Goal: Information Seeking & Learning: Learn about a topic

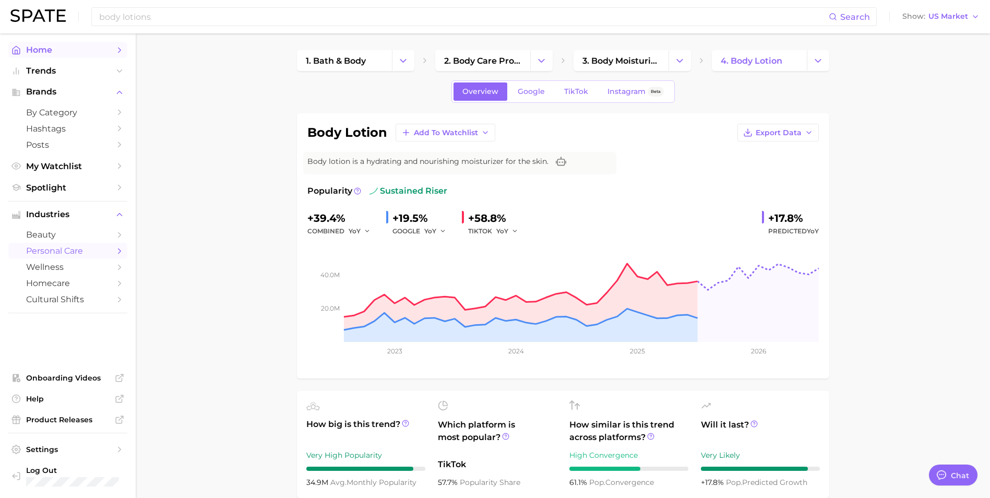
click at [51, 51] on span "Home" at bounding box center [68, 50] width 84 height 10
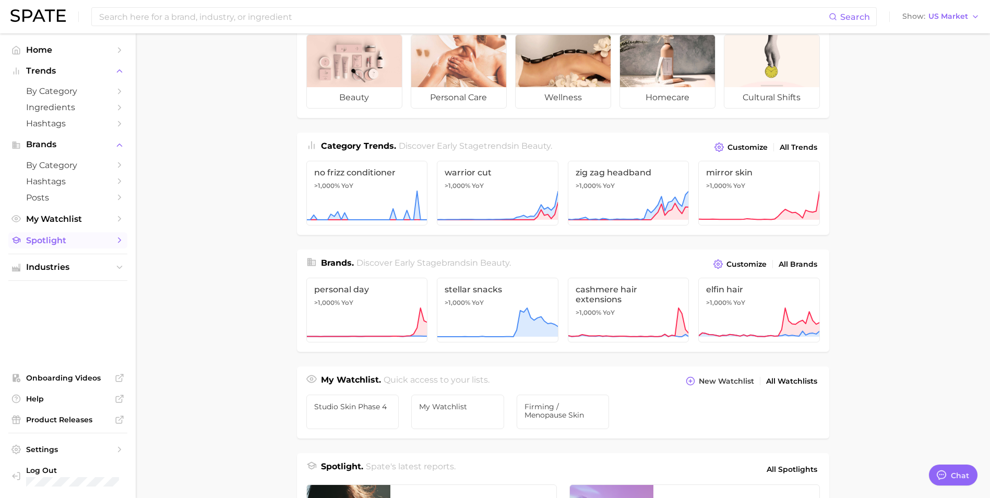
scroll to position [104, 0]
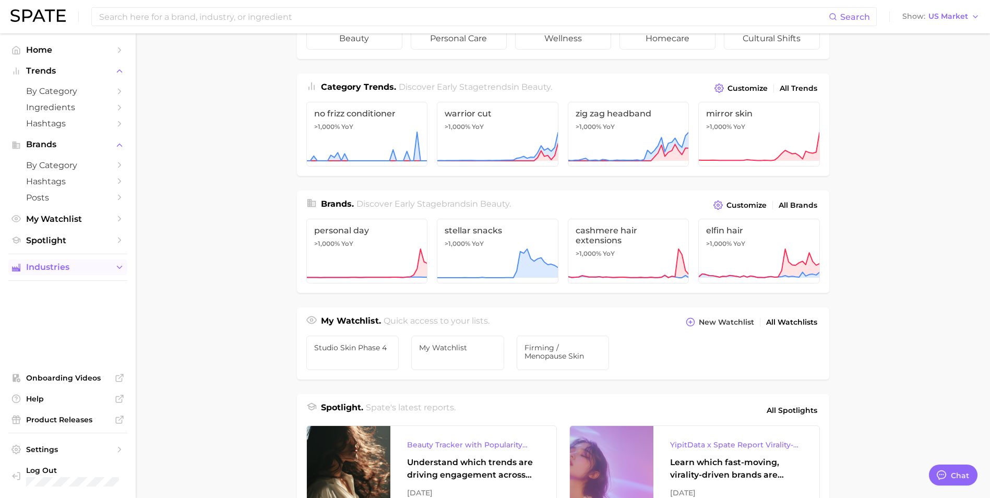
click at [105, 262] on button "Industries" at bounding box center [67, 267] width 119 height 16
click at [76, 306] on span "personal care" at bounding box center [68, 304] width 84 height 10
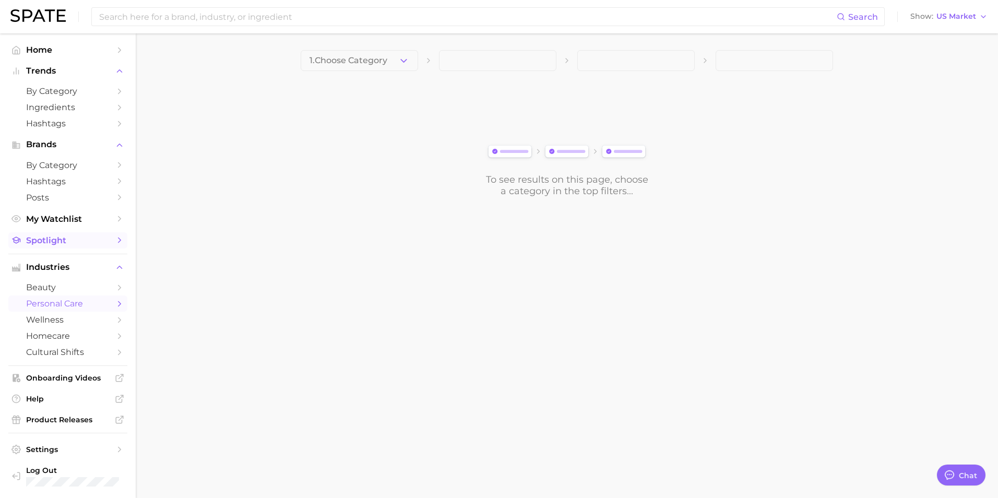
click at [105, 243] on span "Spotlight" at bounding box center [68, 240] width 84 height 10
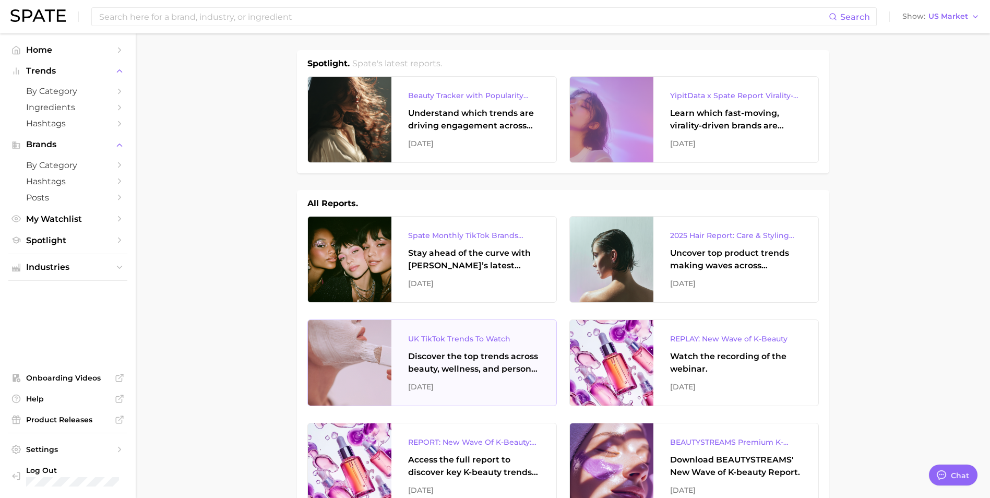
click at [506, 376] on div "UK TikTok Trends To Watch Discover the top trends across beauty, wellness, and …" at bounding box center [473, 363] width 165 height 86
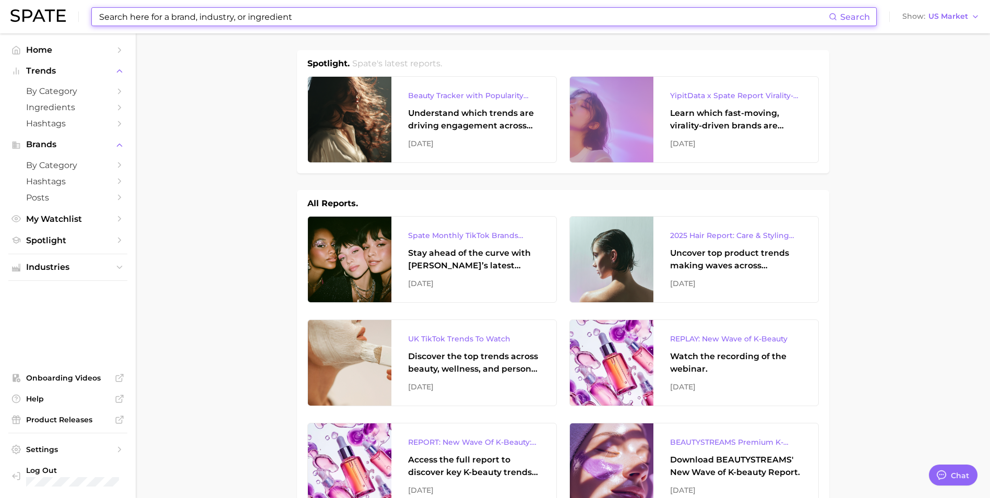
click at [445, 18] on input at bounding box center [463, 17] width 731 height 18
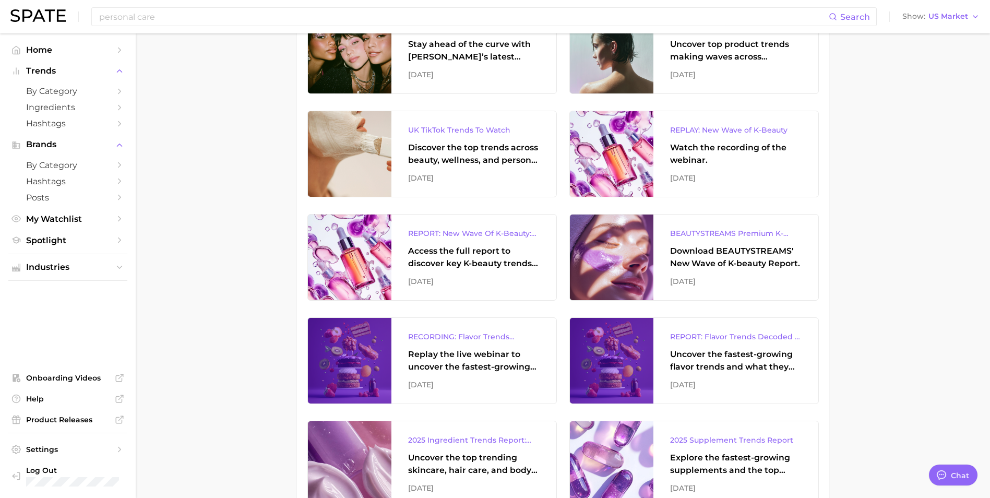
scroll to position [261, 0]
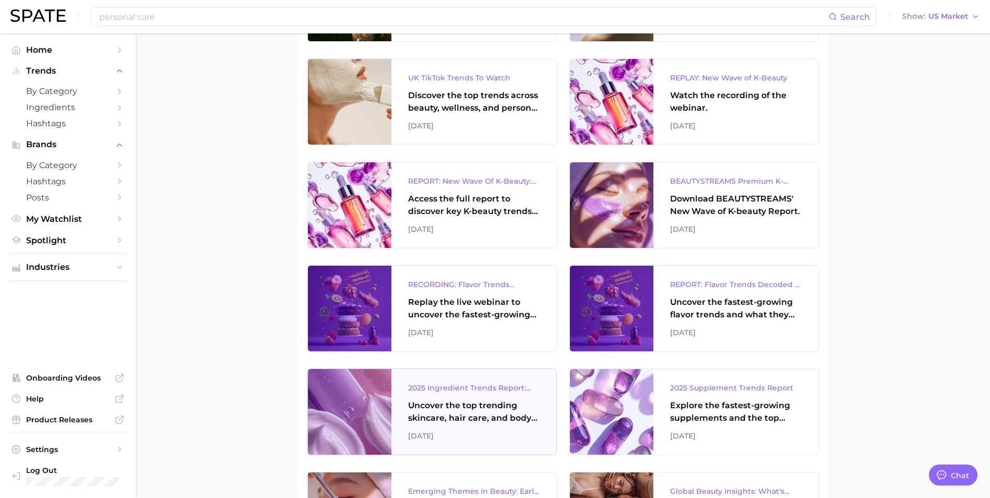
click at [484, 416] on div "Uncover the top trending skincare, hair care, and body care ingredients capturi…" at bounding box center [474, 411] width 132 height 25
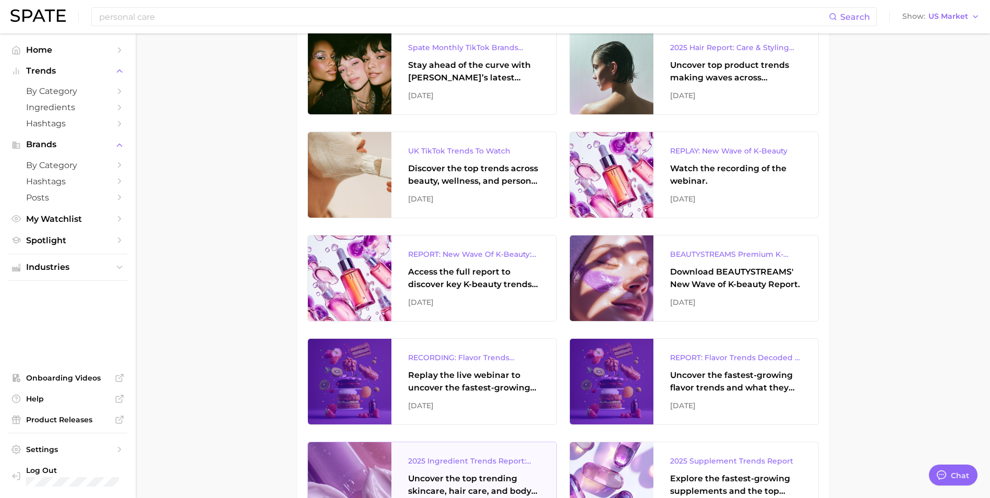
scroll to position [52, 0]
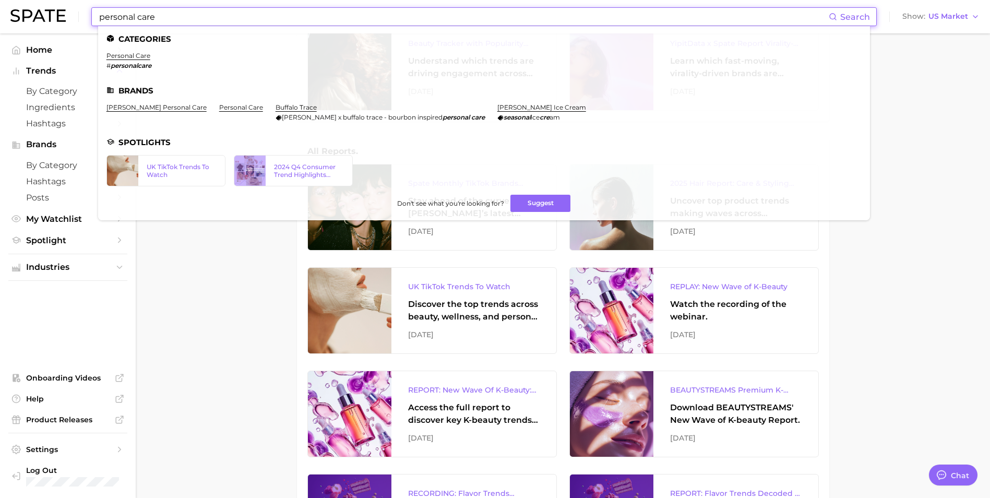
click at [160, 19] on input "personal care" at bounding box center [463, 17] width 731 height 18
drag, startPoint x: 166, startPoint y: 17, endPoint x: 91, endPoint y: 23, distance: 74.9
click at [91, 23] on div "personal care Search Categories personal care # personalcare Brands [PERSON_NAM…" at bounding box center [483, 16] width 785 height 19
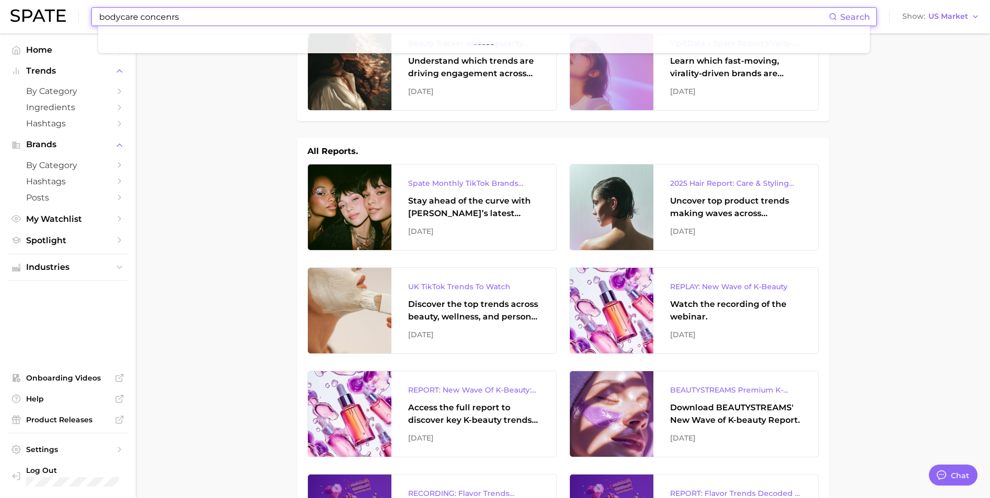
click at [229, 17] on input "bodycare concenrs" at bounding box center [463, 17] width 731 height 18
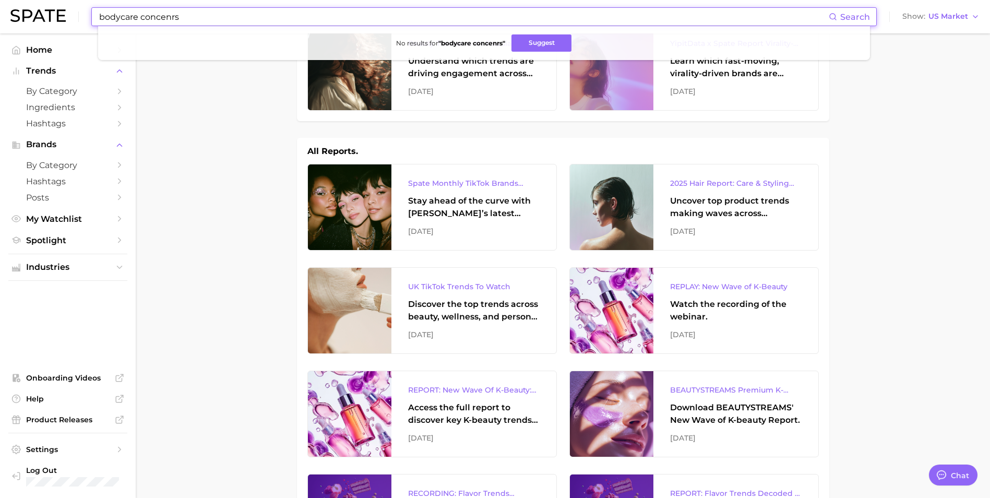
drag, startPoint x: 184, startPoint y: 16, endPoint x: 153, endPoint y: 13, distance: 30.4
click at [154, 13] on input "bodycare concenrs" at bounding box center [463, 17] width 731 height 18
click at [153, 13] on input "bodycare concenrs" at bounding box center [463, 17] width 731 height 18
click at [197, 17] on input "bodycare concenrs" at bounding box center [463, 17] width 731 height 18
click at [159, 17] on input "bodycare concenrs" at bounding box center [463, 17] width 731 height 18
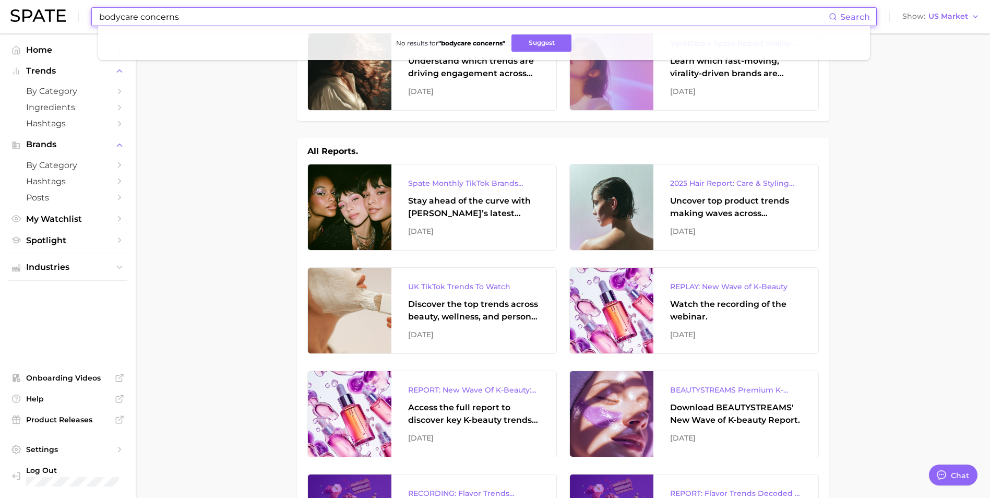
drag, startPoint x: 142, startPoint y: 17, endPoint x: 241, endPoint y: 18, distance: 98.6
click at [241, 18] on input "bodycare concerns" at bounding box center [463, 17] width 731 height 18
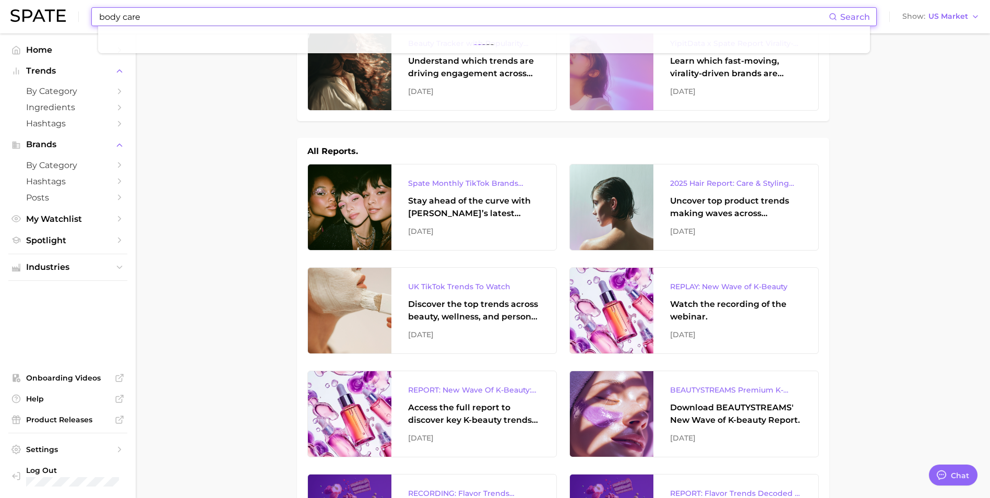
click at [160, 18] on input "body care" at bounding box center [463, 17] width 731 height 18
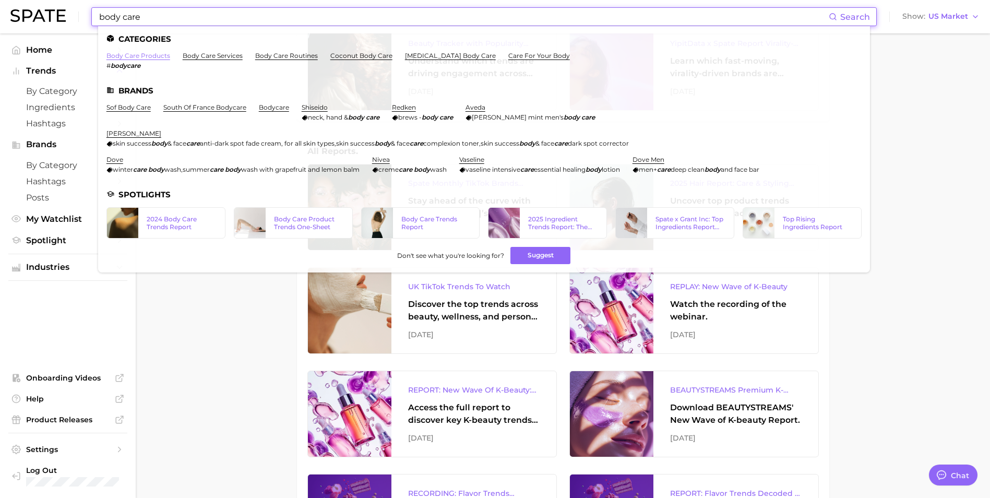
type input "body care"
click at [157, 55] on link "body care products" at bounding box center [138, 56] width 64 height 8
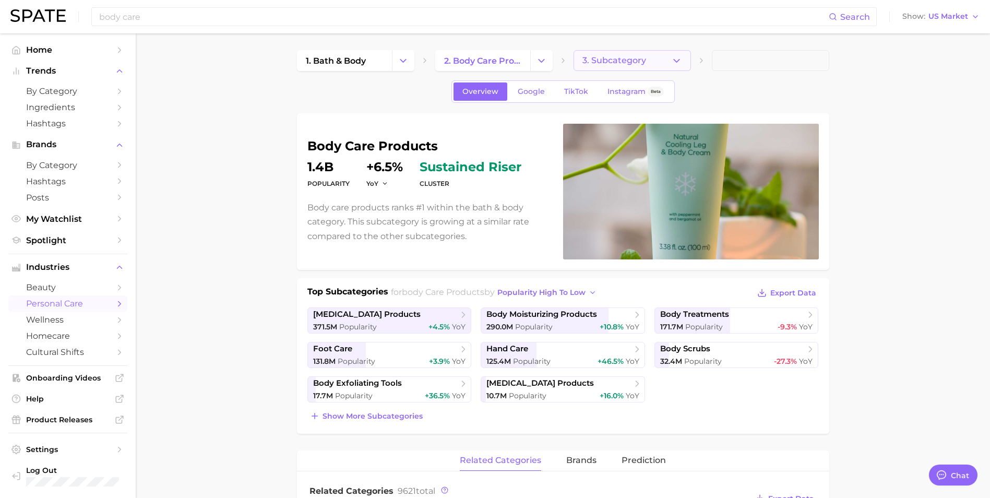
click at [661, 56] on button "3. Subcategory" at bounding box center [632, 60] width 117 height 21
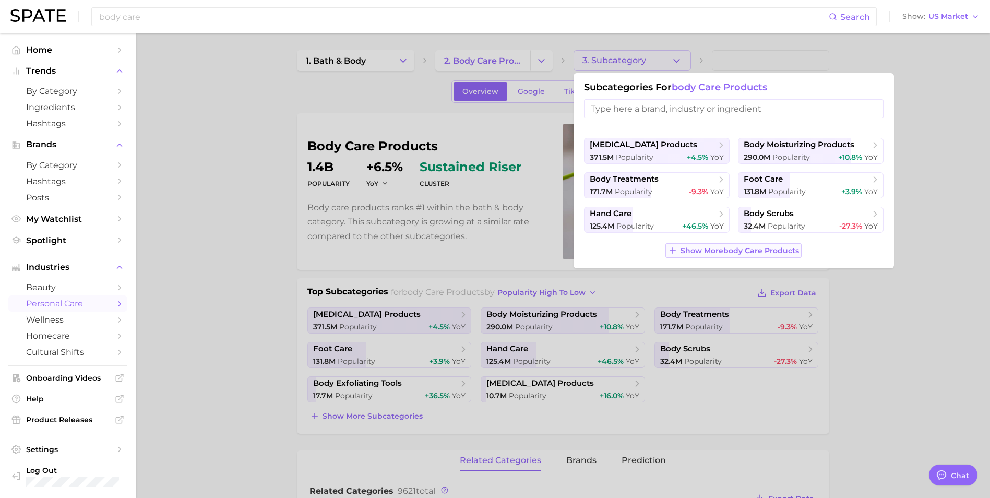
click at [725, 250] on span "Show More body care products" at bounding box center [740, 250] width 118 height 9
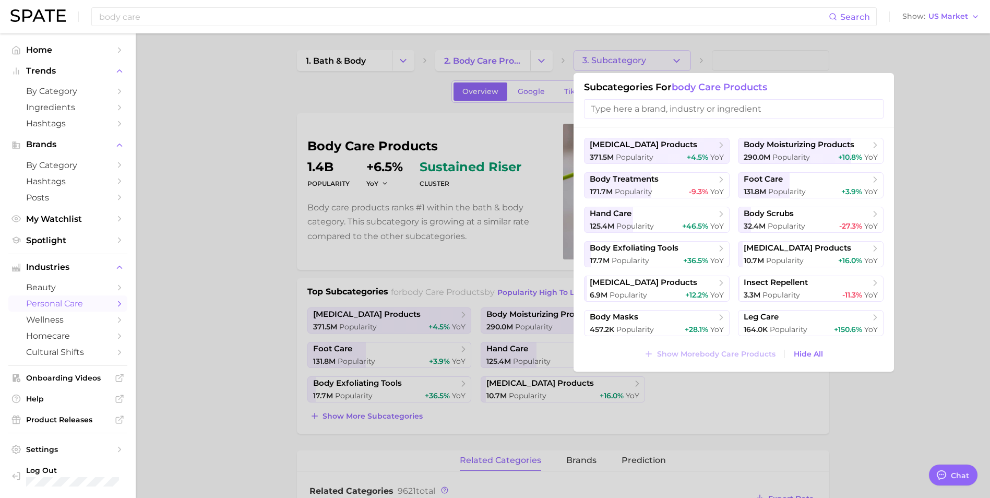
click at [722, 65] on div at bounding box center [495, 249] width 990 height 498
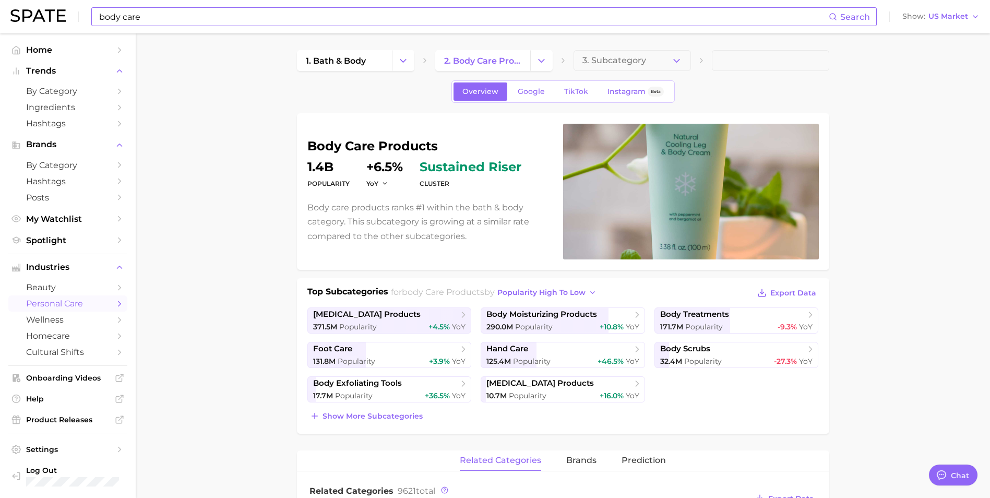
click at [160, 18] on input "body care" at bounding box center [463, 17] width 731 height 18
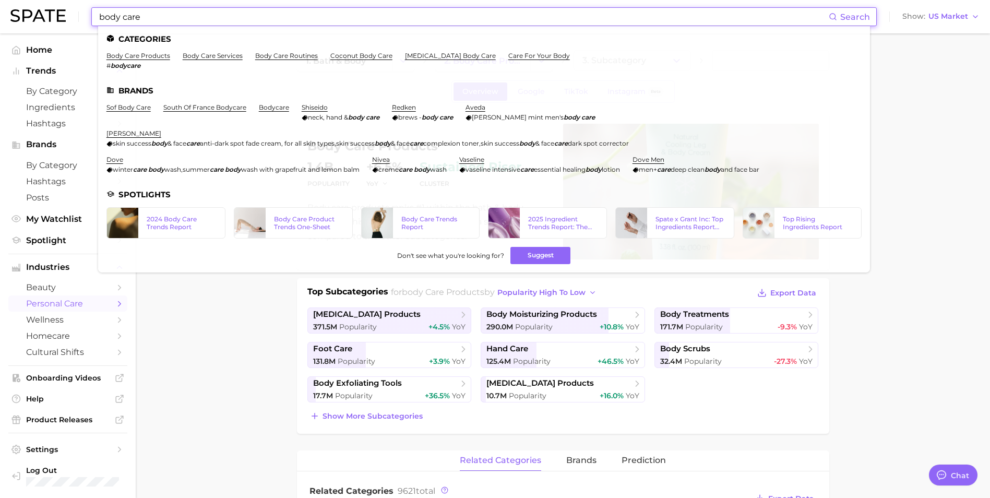
drag, startPoint x: 110, startPoint y: 13, endPoint x: -299, endPoint y: 23, distance: 408.3
click at [0, 23] on html "body care Search Categories body care products # bodycare body care services bo…" at bounding box center [495, 249] width 990 height 498
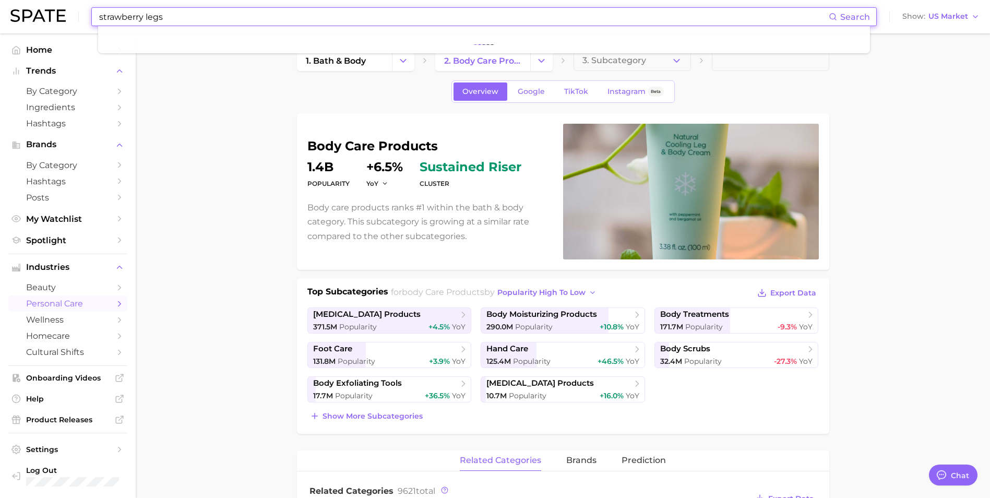
type input "strawberry legs"
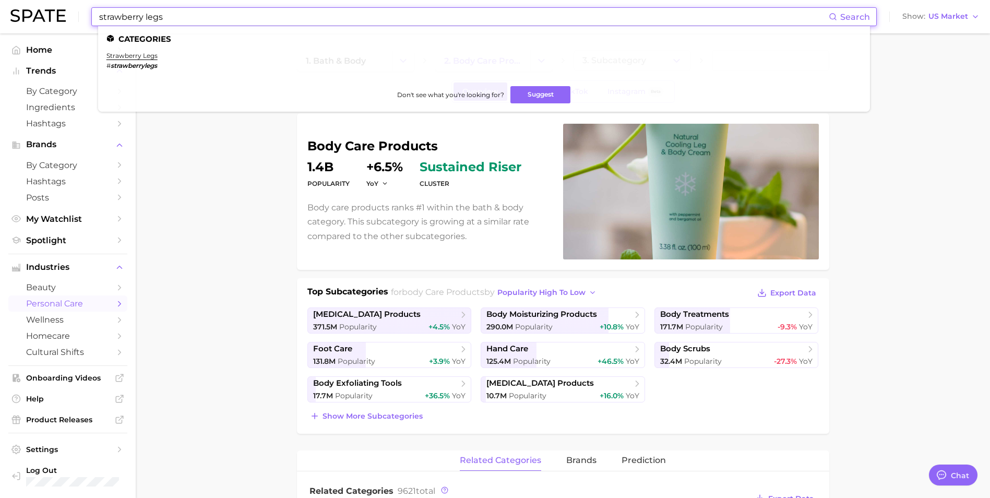
click at [138, 64] on em "strawberrylegs" at bounding box center [134, 66] width 46 height 8
click at [126, 56] on link "strawberry legs" at bounding box center [131, 56] width 51 height 8
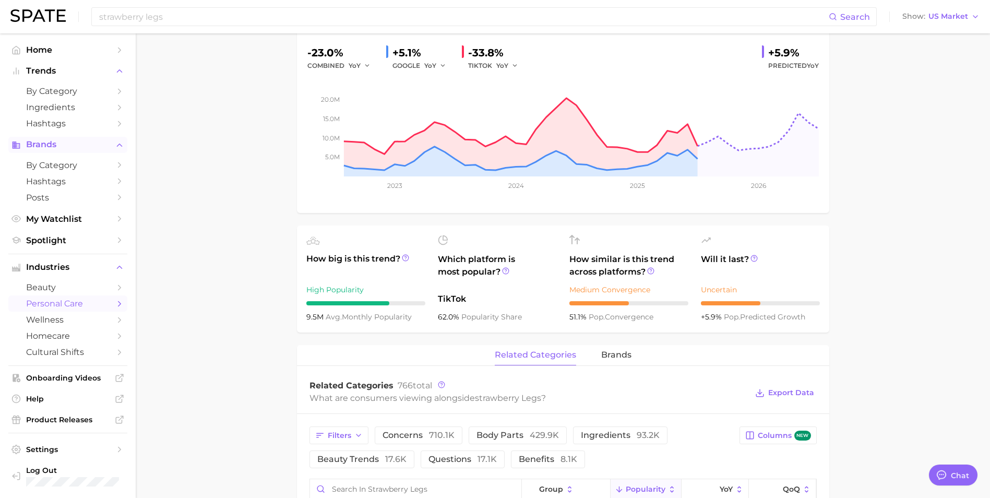
scroll to position [104, 0]
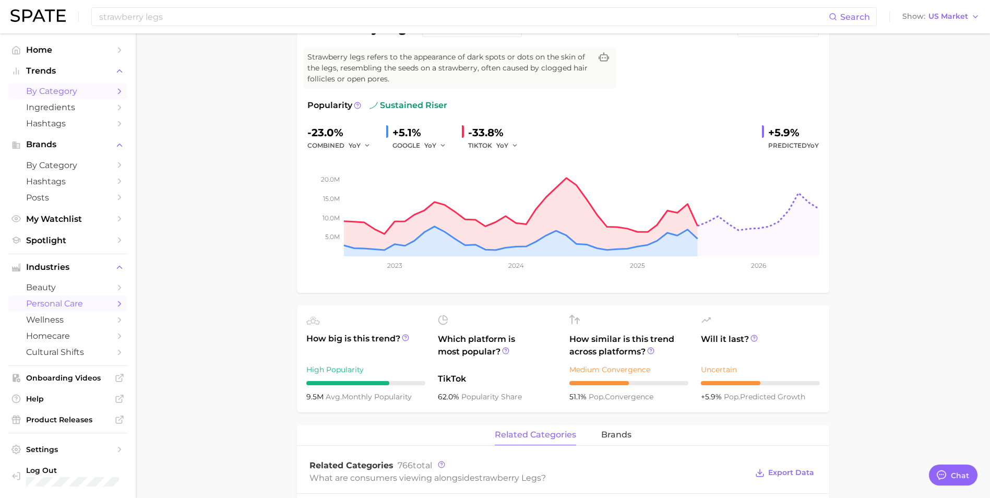
click at [91, 94] on span "by Category" at bounding box center [68, 91] width 84 height 10
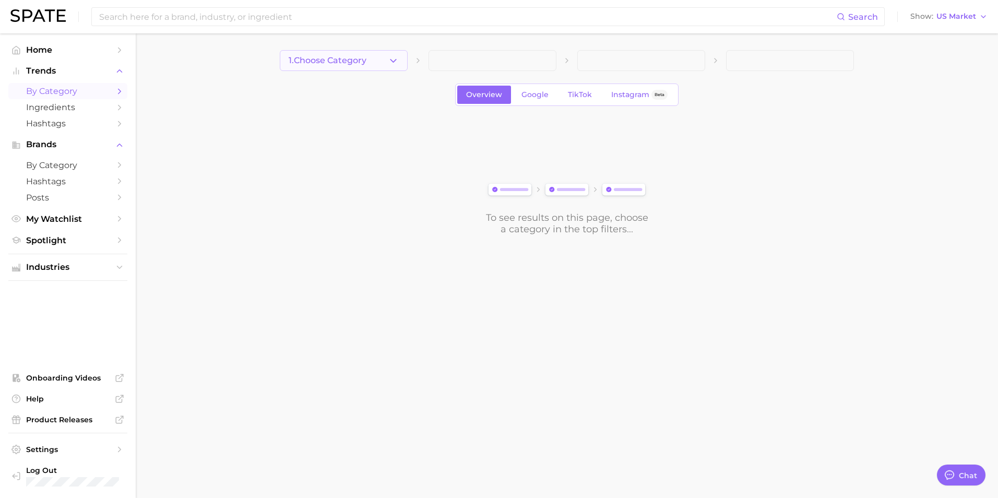
click at [370, 64] on button "1. Choose Category" at bounding box center [344, 60] width 128 height 21
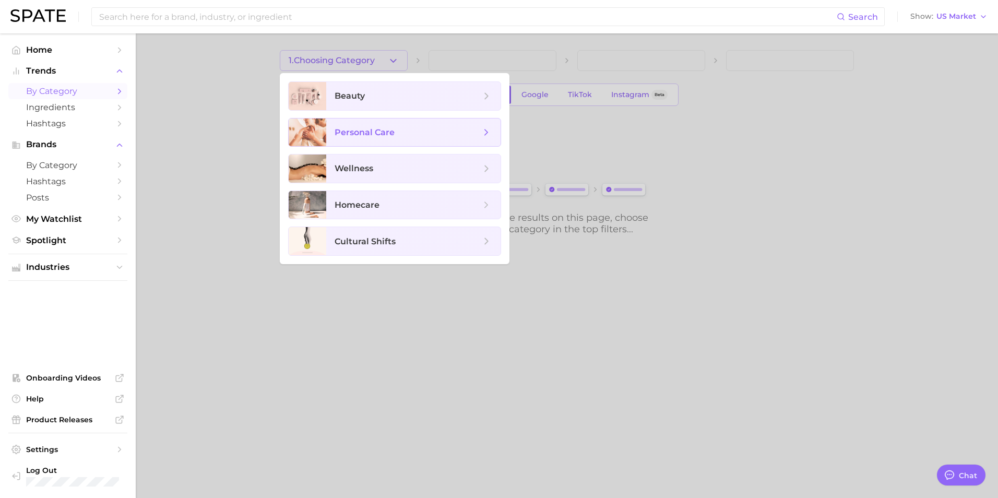
click at [348, 132] on span "personal care" at bounding box center [365, 132] width 60 height 10
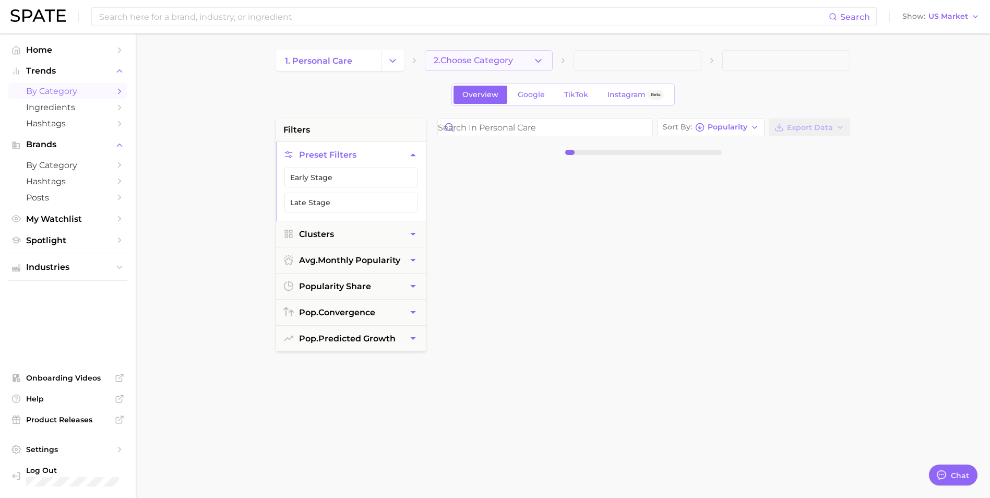
click at [474, 58] on span "2. Choose Category" at bounding box center [473, 60] width 79 height 9
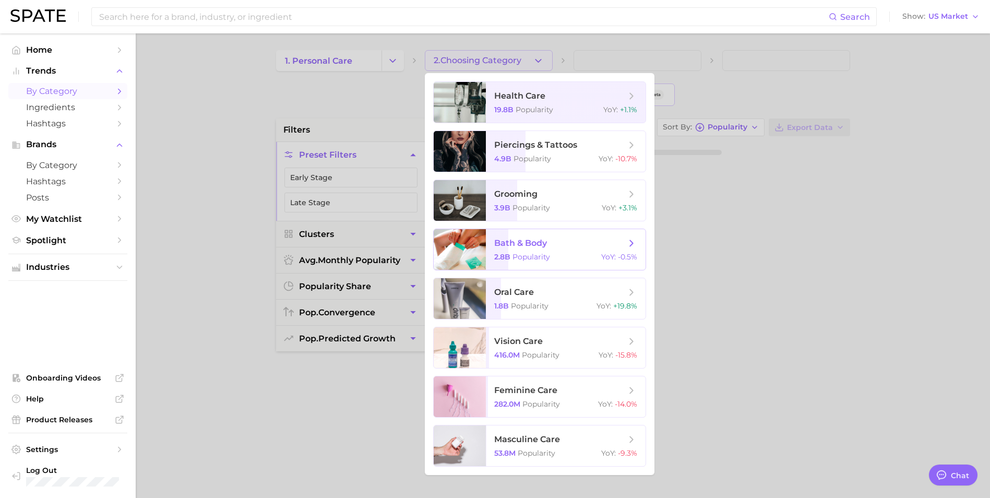
click at [563, 248] on span "bath & body" at bounding box center [560, 242] width 132 height 11
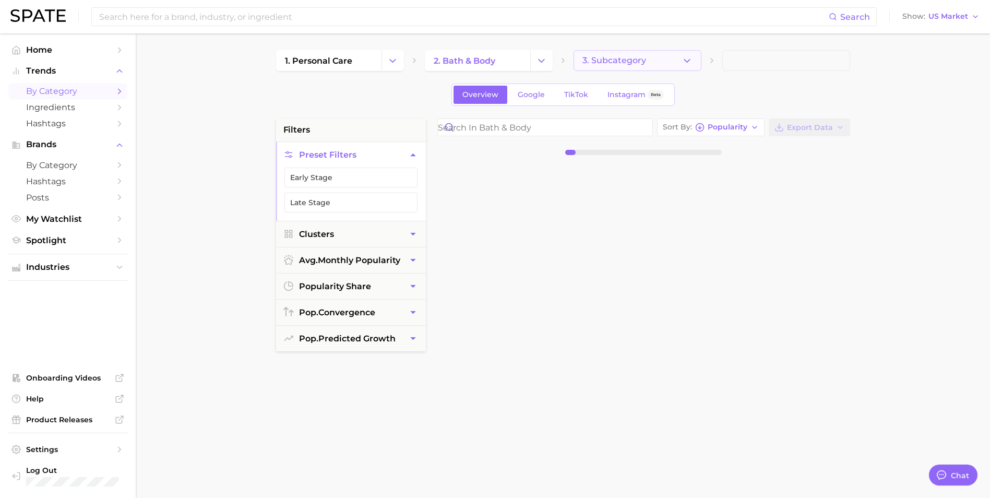
click at [633, 61] on span "3. Subcategory" at bounding box center [614, 60] width 64 height 9
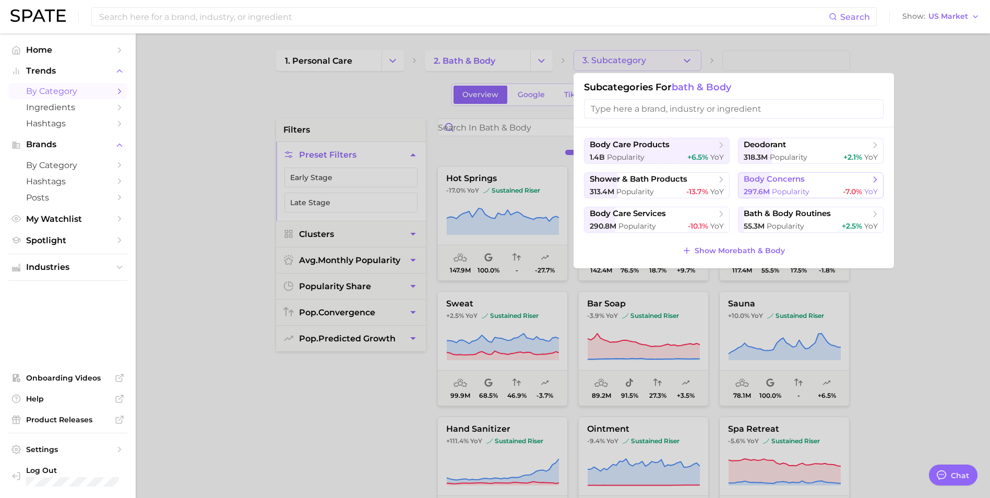
click at [770, 180] on span "body concerns" at bounding box center [774, 179] width 61 height 10
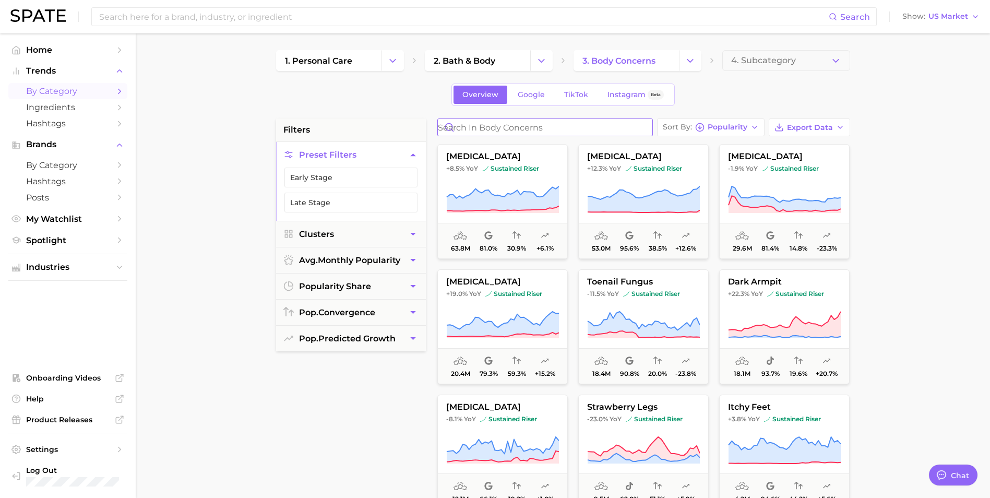
click at [621, 127] on input "Search in body concerns" at bounding box center [545, 127] width 215 height 17
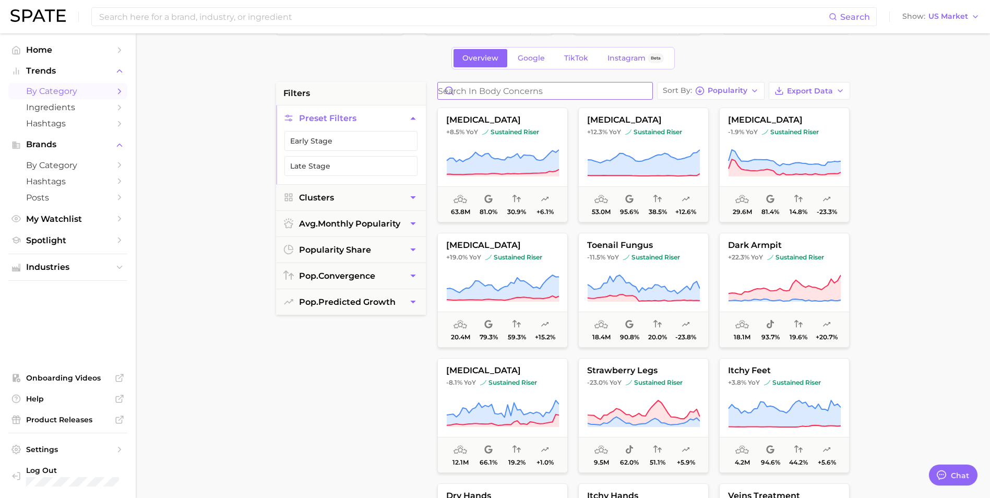
scroll to position [52, 0]
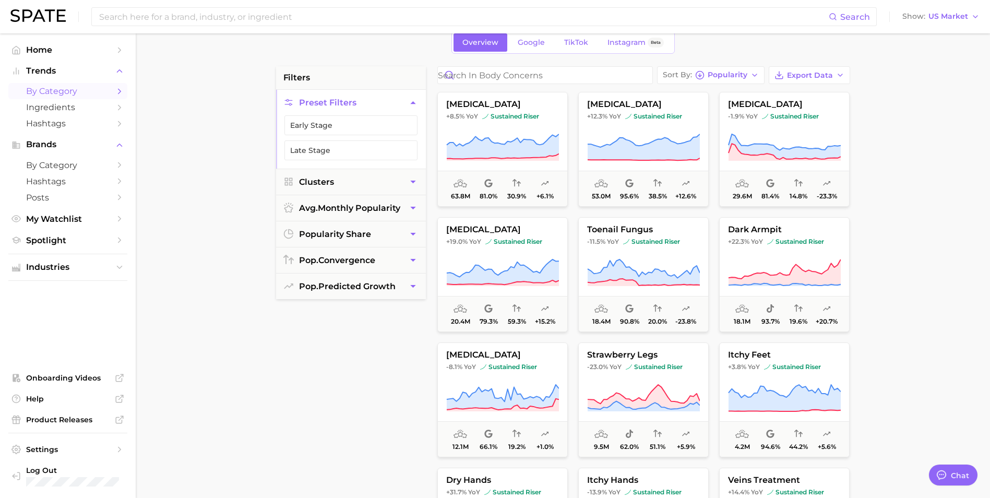
click at [280, 397] on div "filters Preset Filters Early Stage Late Stage Clusters avg. monthly popularity …" at bounding box center [351, 330] width 150 height 529
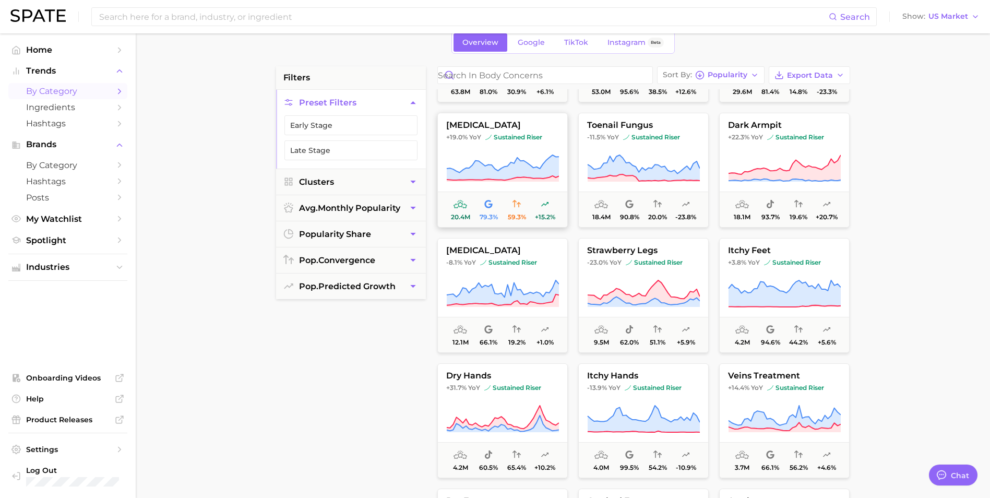
click at [495, 149] on button "[MEDICAL_DATA] +19.0% YoY sustained riser 20.4m 79.3% 59.3% +15.2%" at bounding box center [502, 170] width 130 height 115
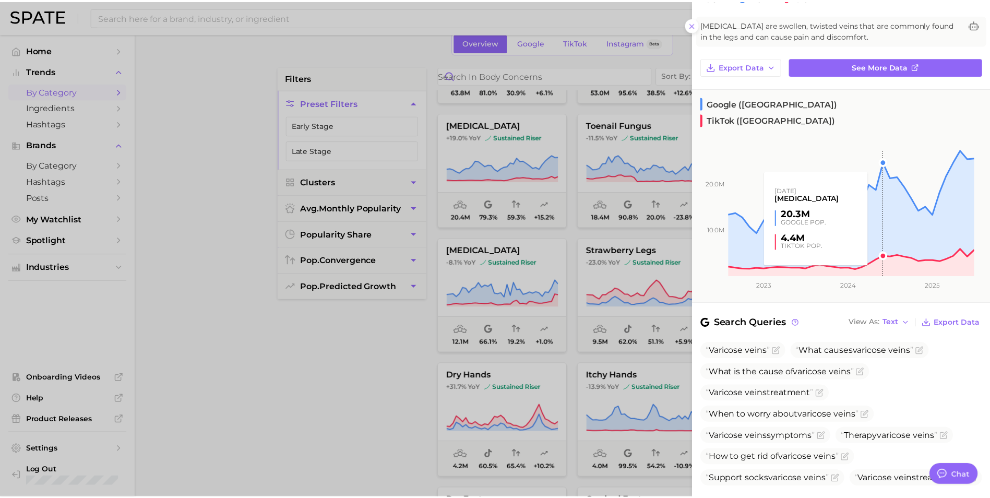
scroll to position [104, 0]
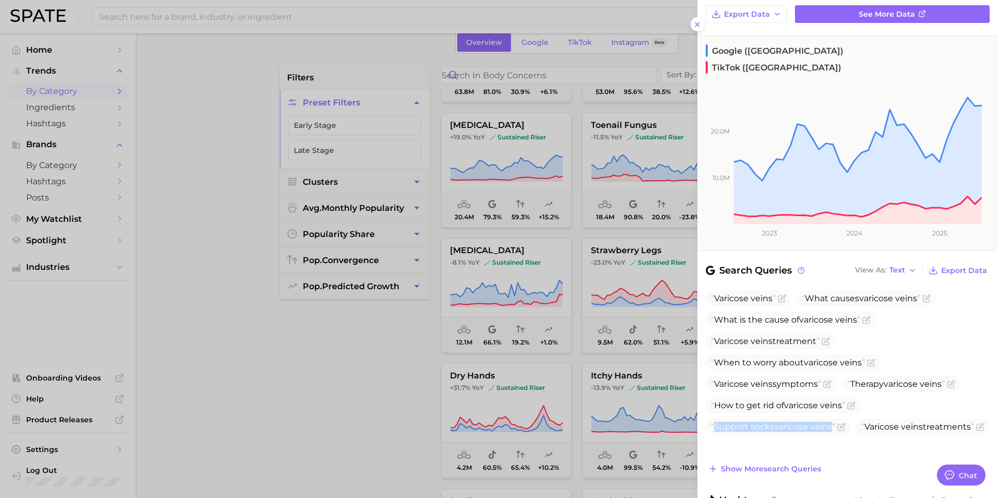
click at [853, 401] on ul "[MEDICAL_DATA] What causes [MEDICAL_DATA] What is the cause of [MEDICAL_DATA] […" at bounding box center [848, 362] width 284 height 145
drag, startPoint x: 853, startPoint y: 401, endPoint x: 862, endPoint y: 400, distance: 9.5
click at [862, 402] on ul "[MEDICAL_DATA] What causes [MEDICAL_DATA] What is the cause of [MEDICAL_DATA] […" at bounding box center [848, 362] width 284 height 145
click at [354, 359] on div at bounding box center [499, 249] width 998 height 498
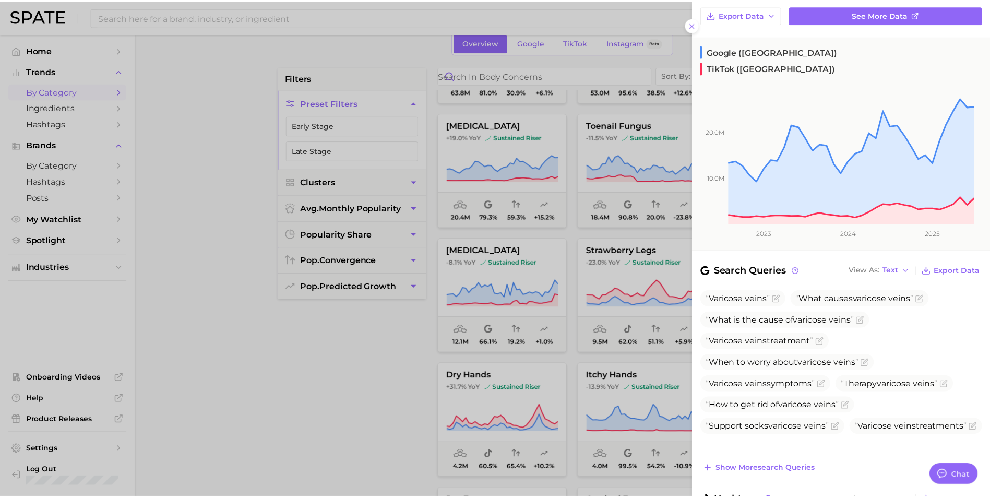
scroll to position [0, 0]
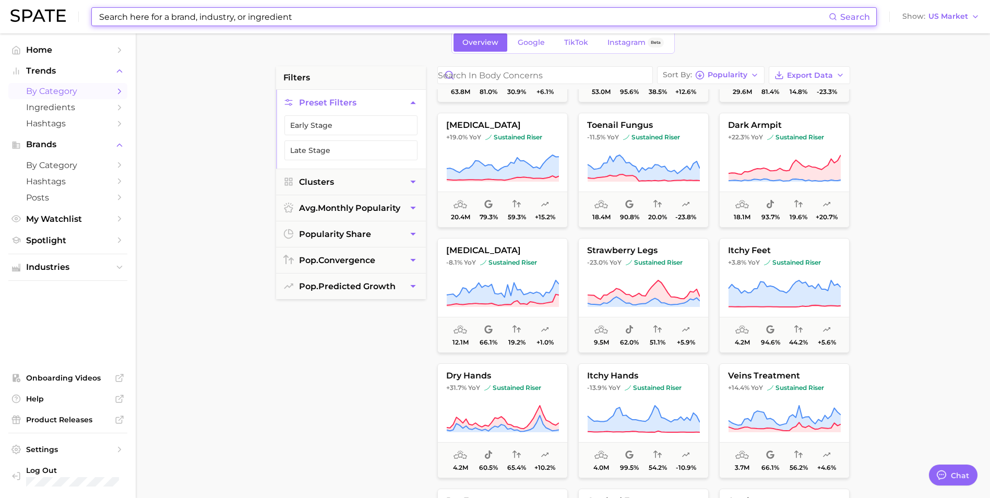
click at [299, 20] on input at bounding box center [463, 17] width 731 height 18
click at [72, 243] on span "Spotlight" at bounding box center [68, 240] width 84 height 10
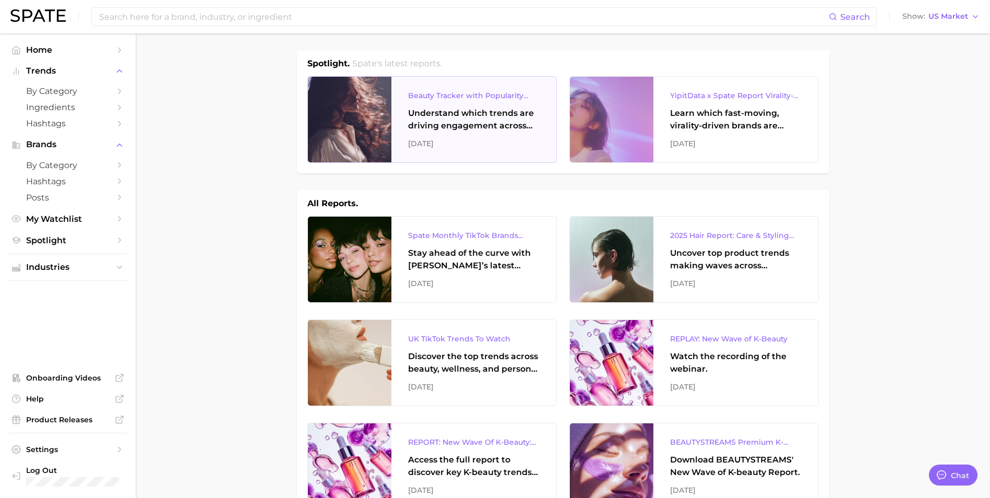
click at [500, 130] on div "Understand which trends are driving engagement across platforms in the skin, ha…" at bounding box center [474, 119] width 132 height 25
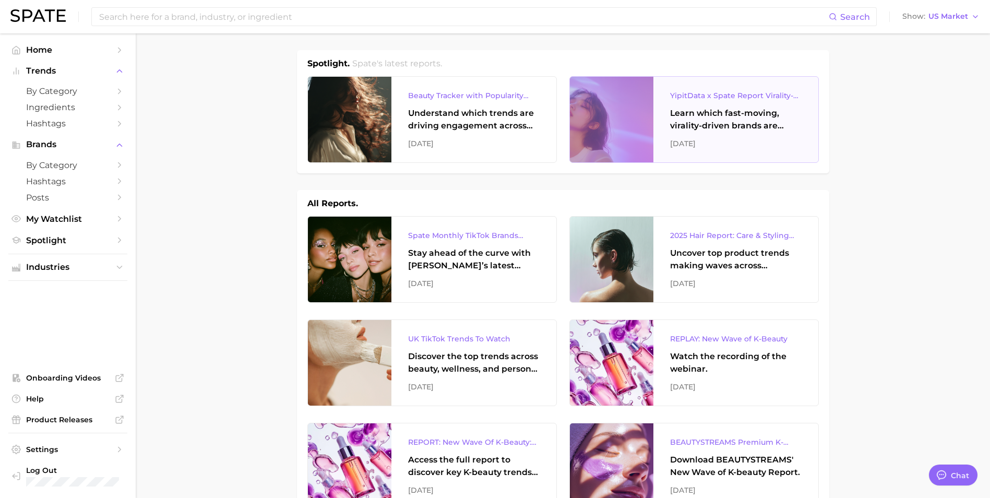
click at [750, 123] on div "Learn which fast-moving, virality-driven brands are leading the pack, the risks…" at bounding box center [736, 119] width 132 height 25
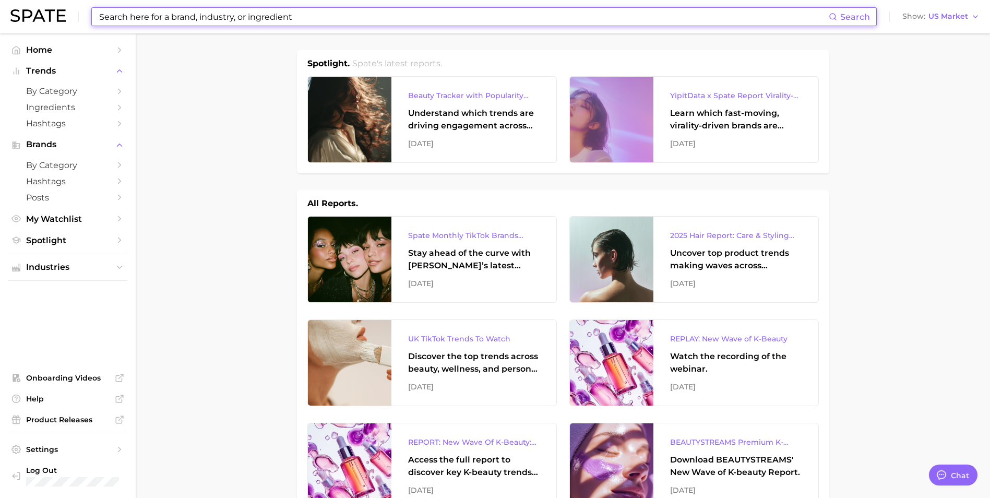
click at [207, 19] on input at bounding box center [463, 17] width 731 height 18
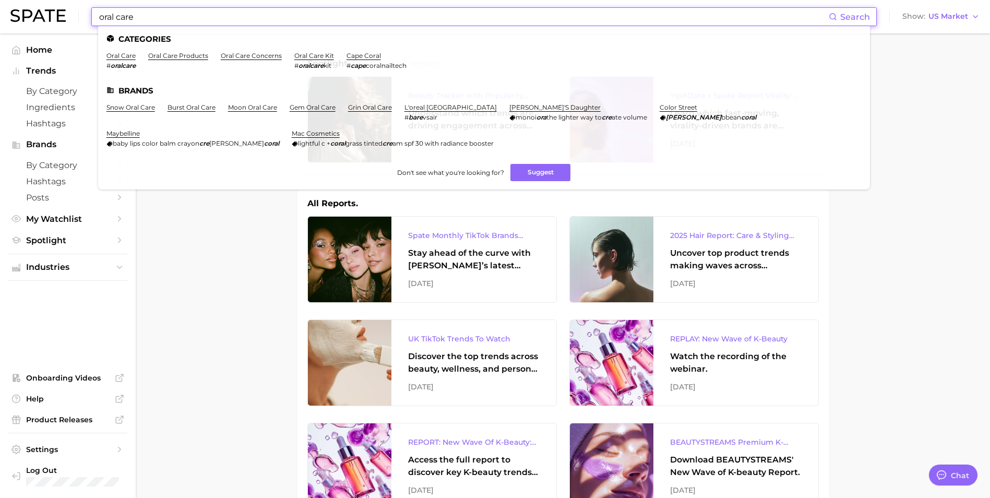
type input "oral care"
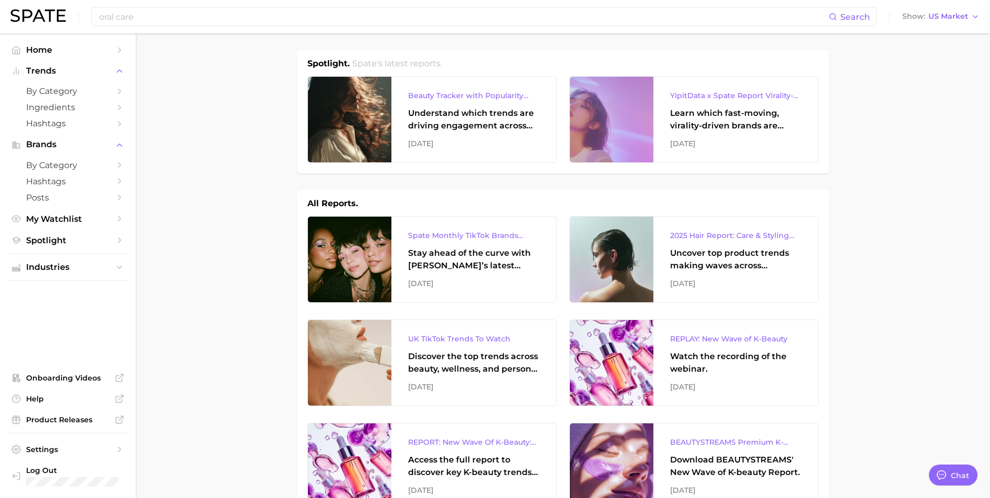
click at [402, 63] on h2 "Spate's latest reports." at bounding box center [397, 63] width 90 height 13
click at [431, 63] on h2 "Spate's latest reports." at bounding box center [397, 63] width 90 height 13
drag, startPoint x: 409, startPoint y: 66, endPoint x: 396, endPoint y: 66, distance: 12.5
click at [396, 66] on h2 "Spate's latest reports." at bounding box center [397, 63] width 90 height 13
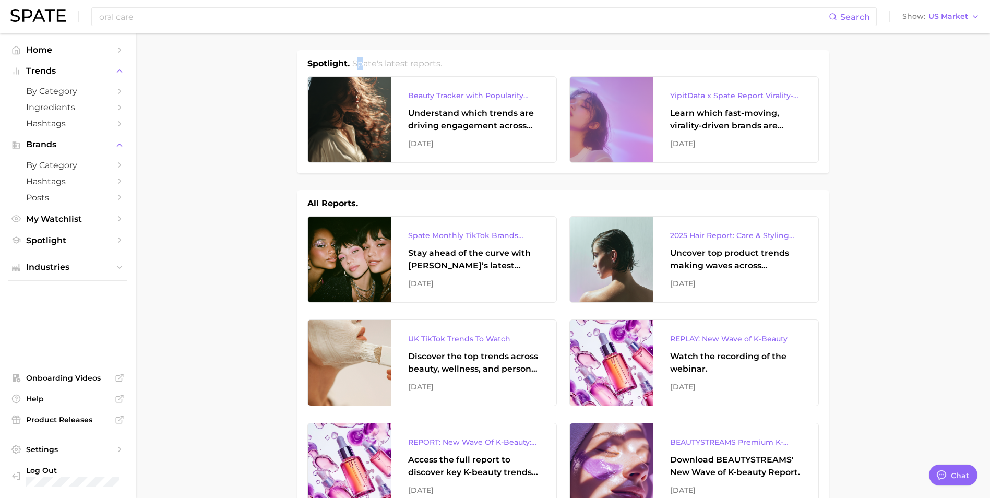
drag, startPoint x: 396, startPoint y: 66, endPoint x: 359, endPoint y: 68, distance: 37.1
click at [359, 68] on h2 "Spate's latest reports." at bounding box center [397, 63] width 90 height 13
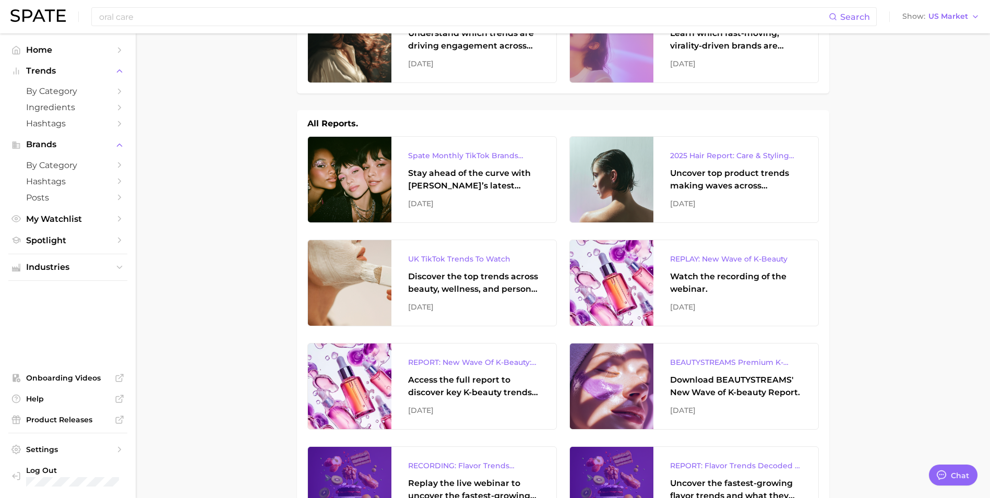
scroll to position [209, 0]
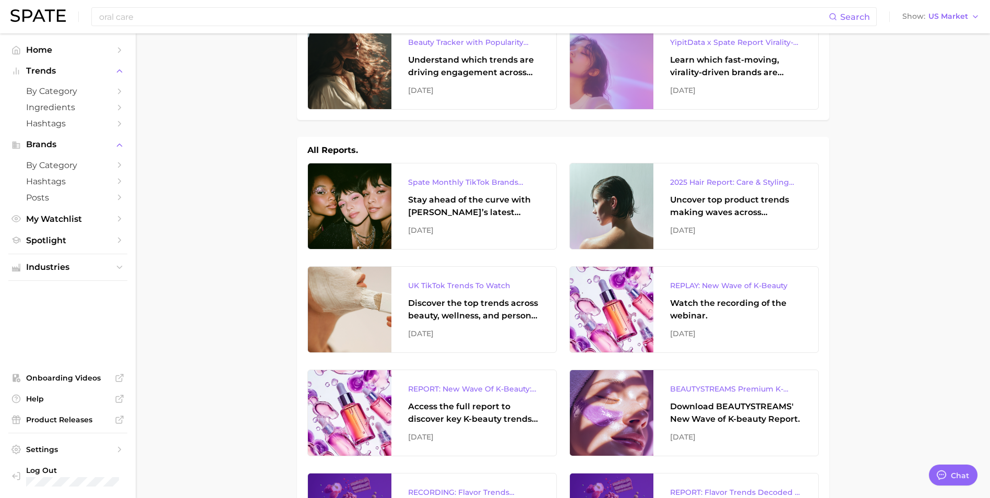
scroll to position [0, 0]
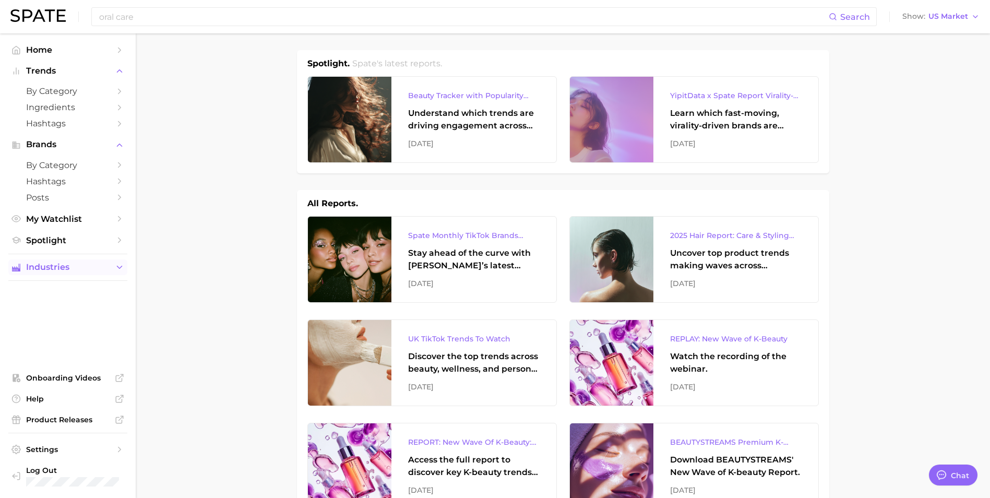
click at [92, 267] on span "Industries" at bounding box center [68, 267] width 84 height 9
click at [89, 303] on span "personal care" at bounding box center [68, 304] width 84 height 10
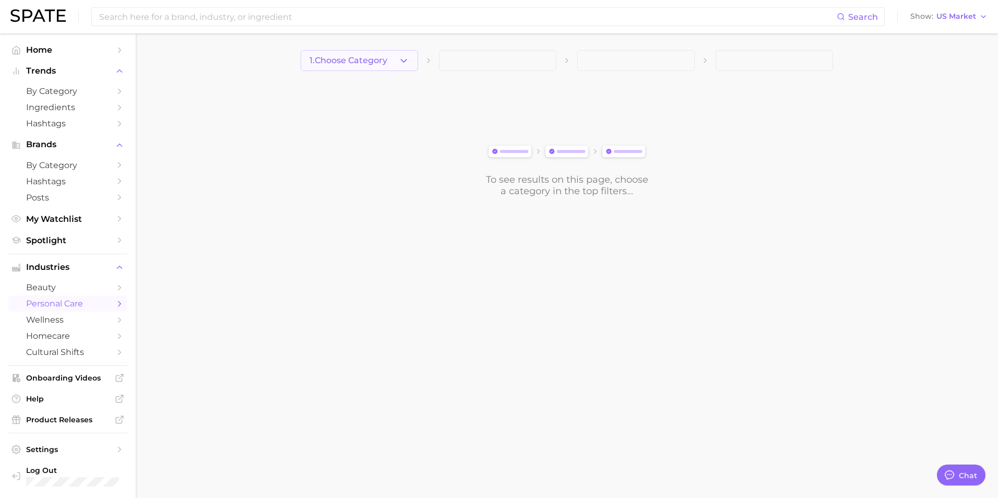
click at [386, 61] on span "1. Choose Category" at bounding box center [348, 60] width 78 height 9
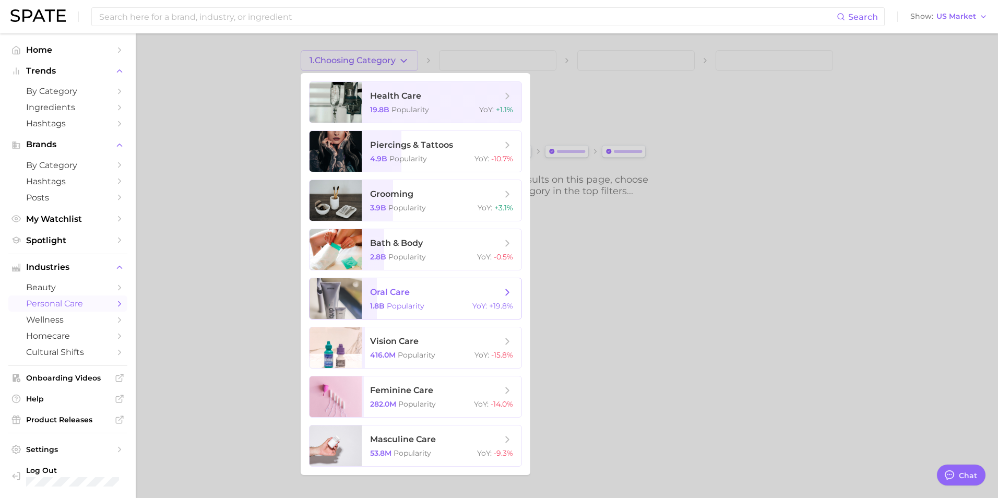
click at [433, 299] on span "oral care 1.8b Popularity YoY : +19.8%" at bounding box center [442, 298] width 160 height 41
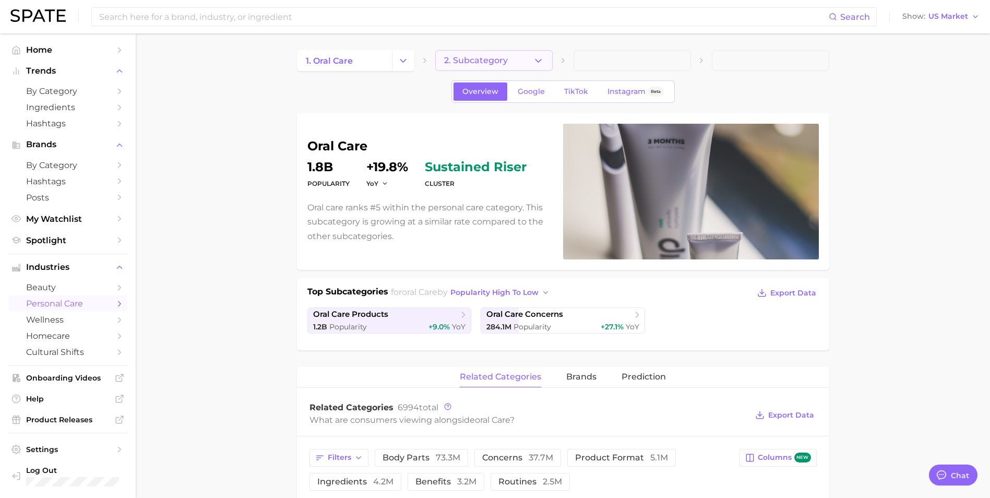
click at [529, 63] on button "2. Subcategory" at bounding box center [493, 60] width 117 height 21
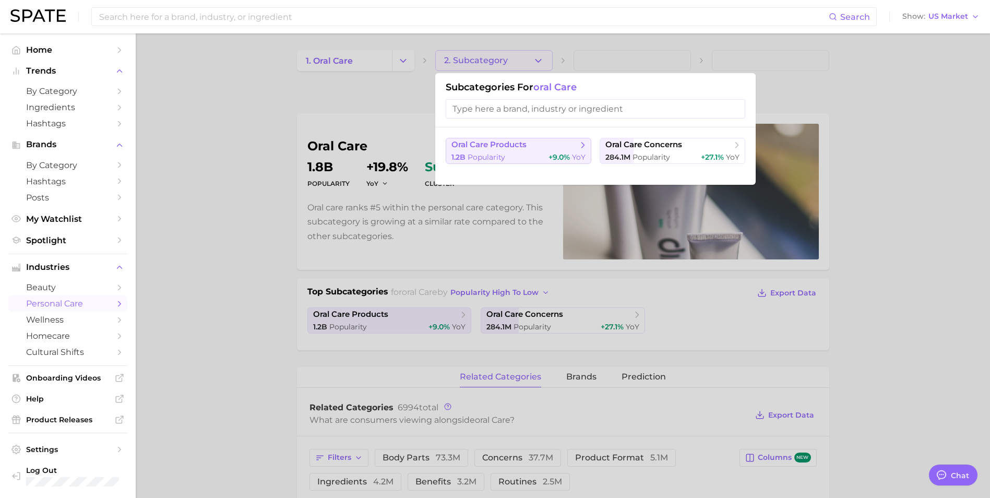
click at [531, 152] on div "1.2b Popularity +9.0% YoY" at bounding box center [518, 157] width 134 height 10
